Goal: Check status

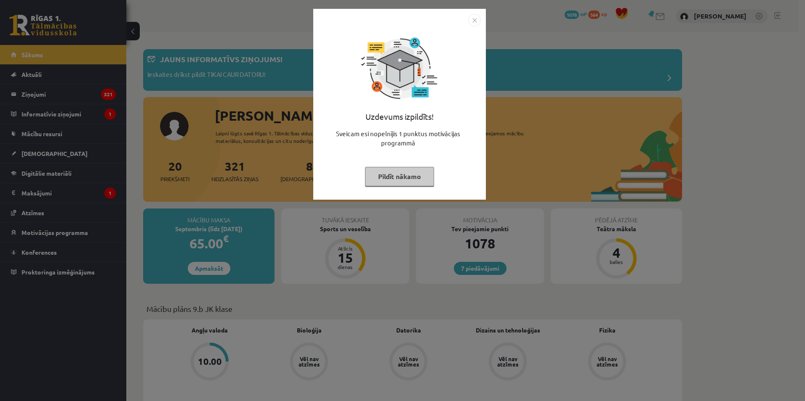
click at [654, 14] on div "Uzdevums izpildīts! Sveicam esi nopelnījis 1 punktus motivācijas programmā Pild…" at bounding box center [402, 200] width 805 height 401
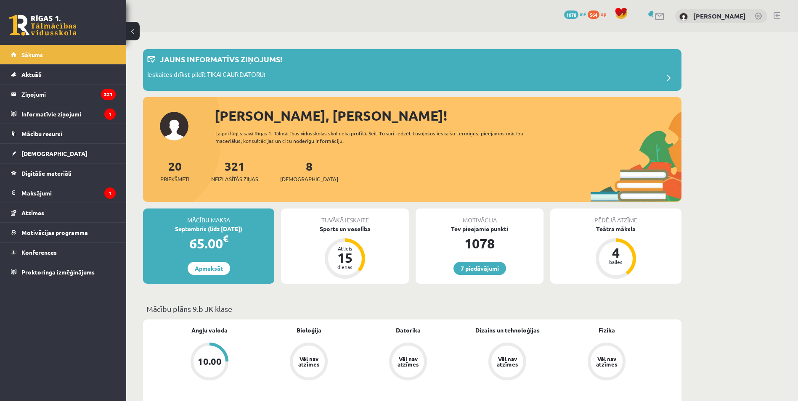
click at [662, 21] on div "7 Dāvanas 1078 mP 564 xp [PERSON_NAME]" at bounding box center [462, 16] width 672 height 32
click at [657, 16] on link at bounding box center [660, 16] width 10 height 7
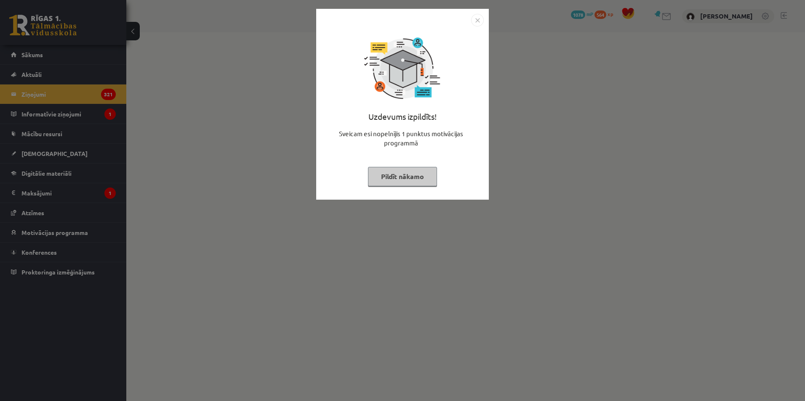
drag, startPoint x: 563, startPoint y: 94, endPoint x: 525, endPoint y: 92, distance: 38.8
click at [566, 94] on div "Uzdevums izpildīts! Sveicam esi nopelnījis 1 punktus motivācijas programmā Pild…" at bounding box center [402, 200] width 805 height 401
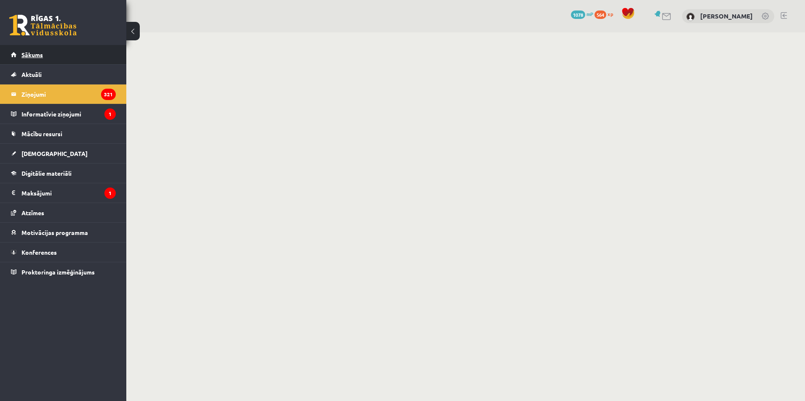
click at [32, 54] on span "Sākums" at bounding box center [31, 55] width 21 height 8
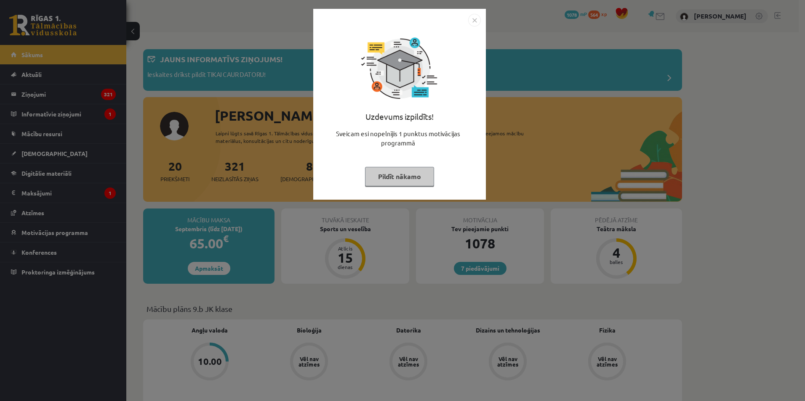
click at [585, 73] on div "Uzdevums izpildīts! Sveicam esi nopelnījis 1 punktus motivācijas programmā Pild…" at bounding box center [402, 200] width 805 height 401
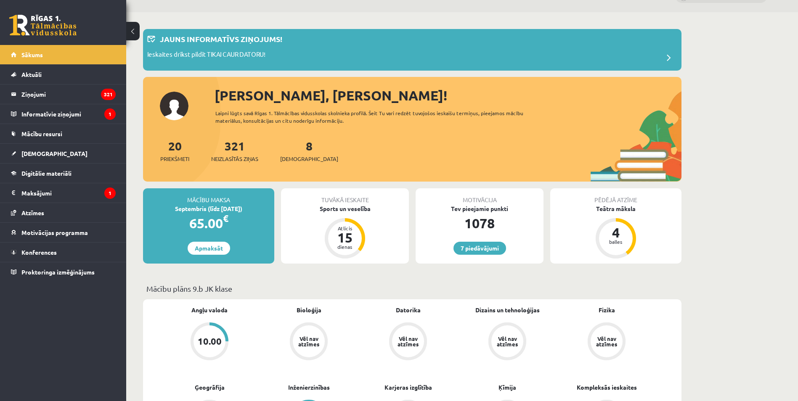
scroll to position [168, 0]
